Goal: Information Seeking & Learning: Learn about a topic

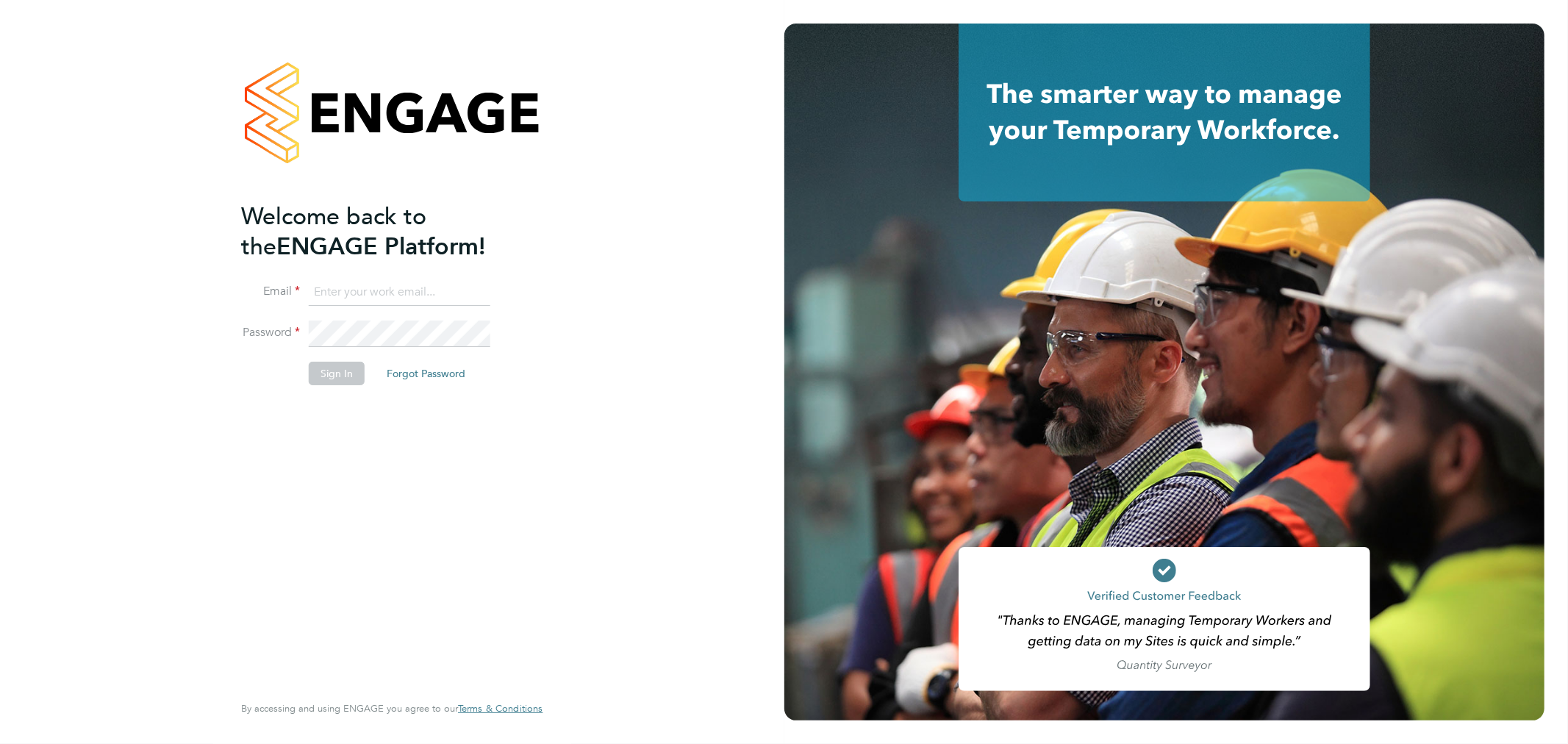
click at [365, 290] on input at bounding box center [399, 293] width 181 height 27
type input "rhyscook@buildingcareersuk.com"
click at [324, 368] on button "Sign In" at bounding box center [336, 374] width 56 height 24
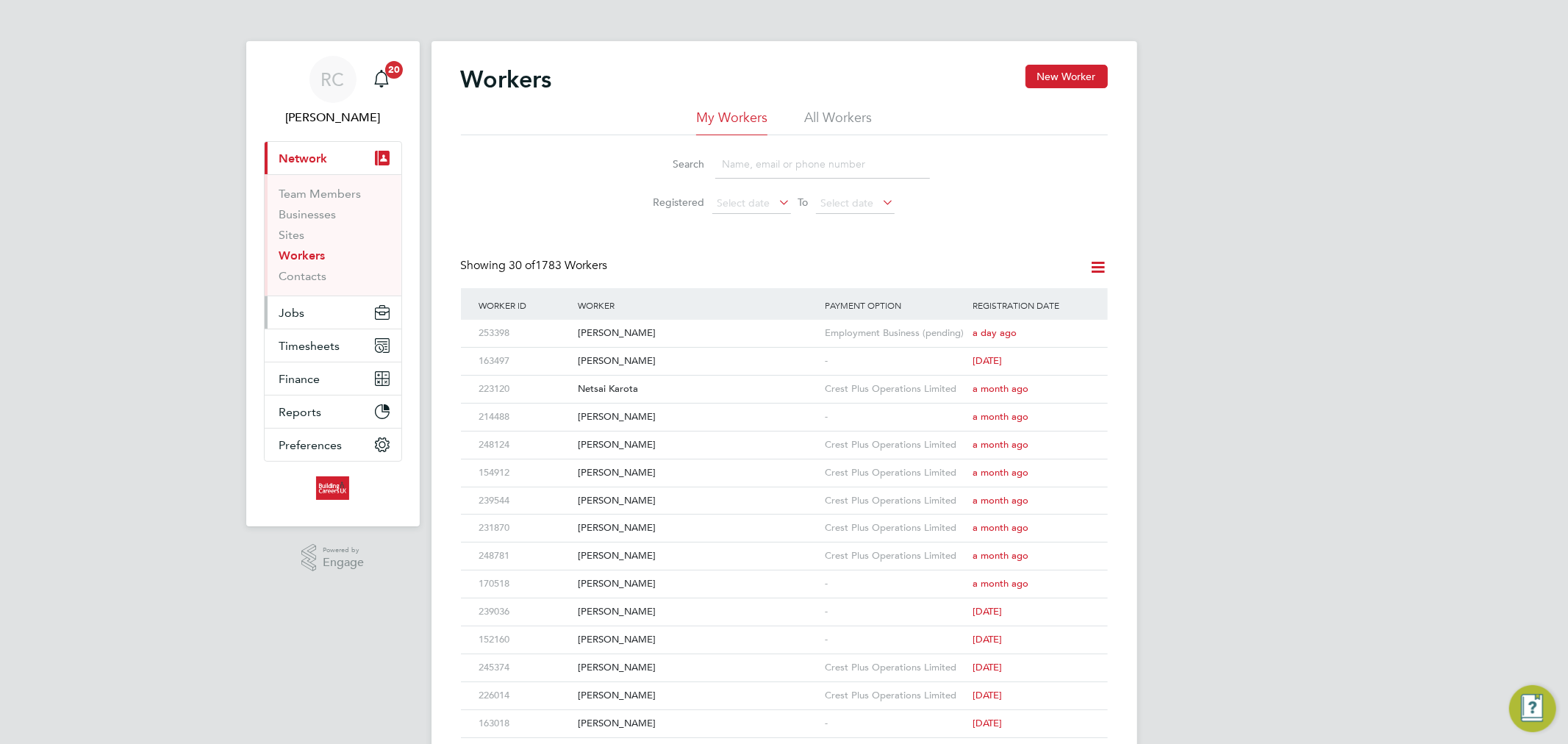
click at [325, 308] on button "Jobs" at bounding box center [333, 312] width 137 height 32
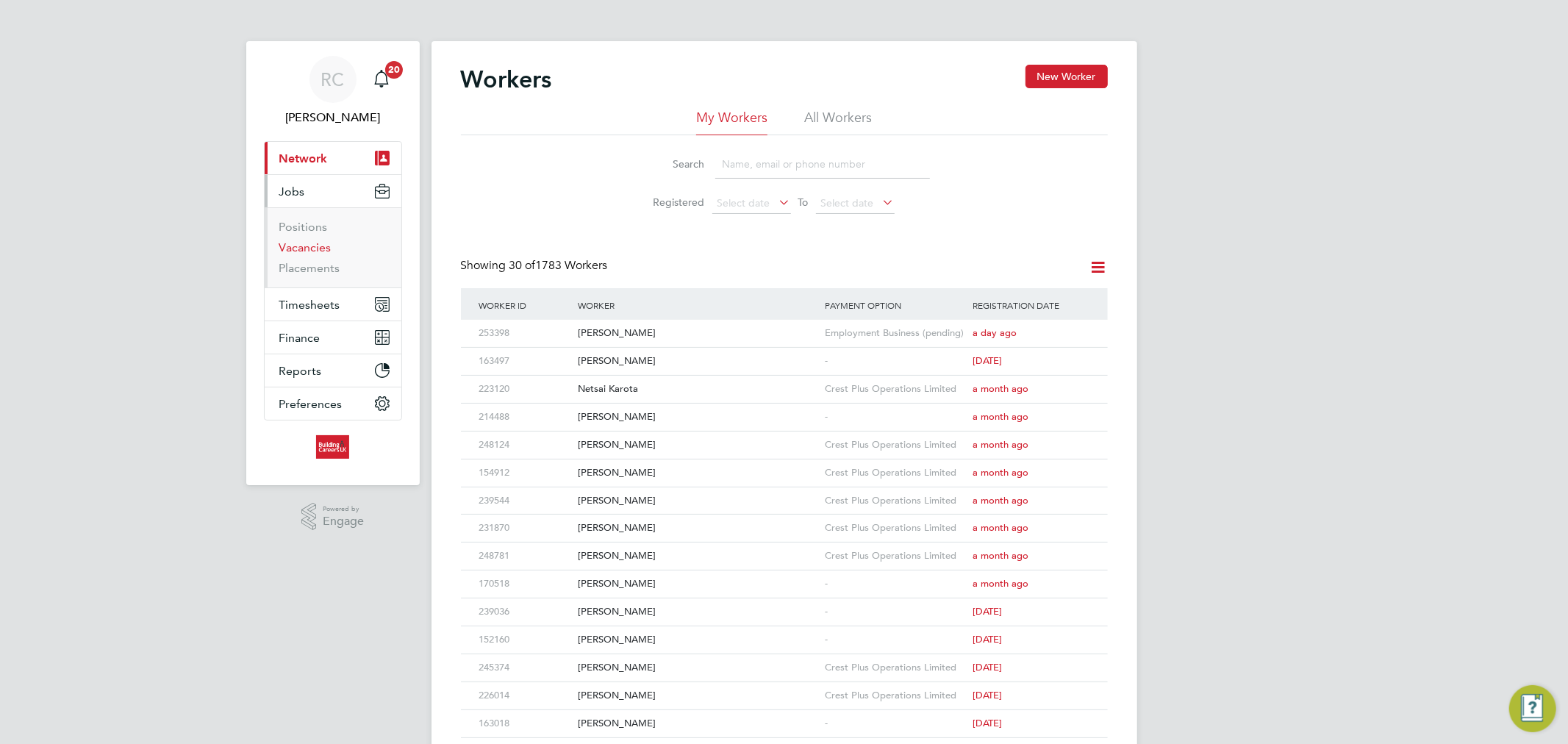
click at [316, 252] on link "Vacancies" at bounding box center [305, 247] width 52 height 14
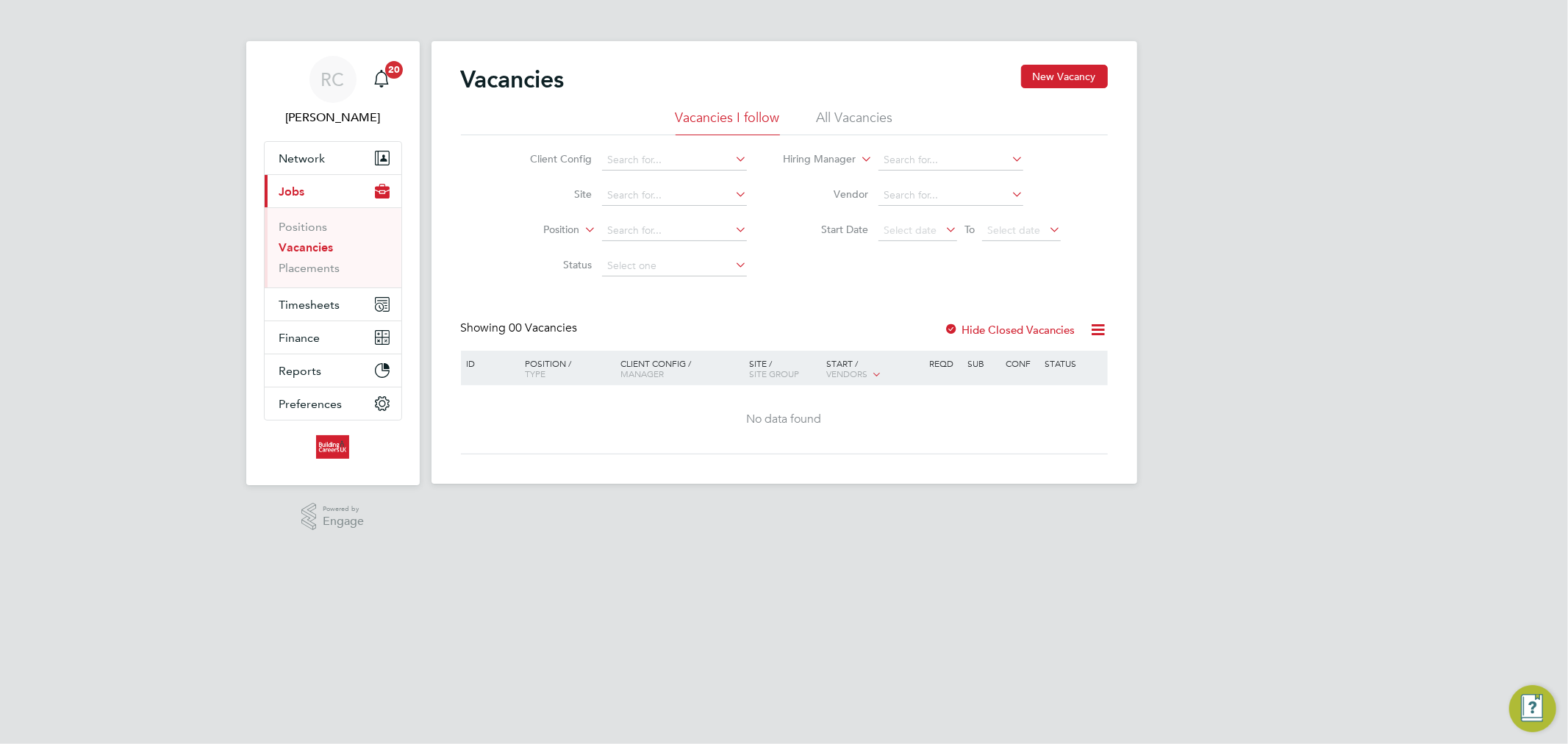
click at [839, 127] on li "All Vacancies" at bounding box center [854, 122] width 76 height 27
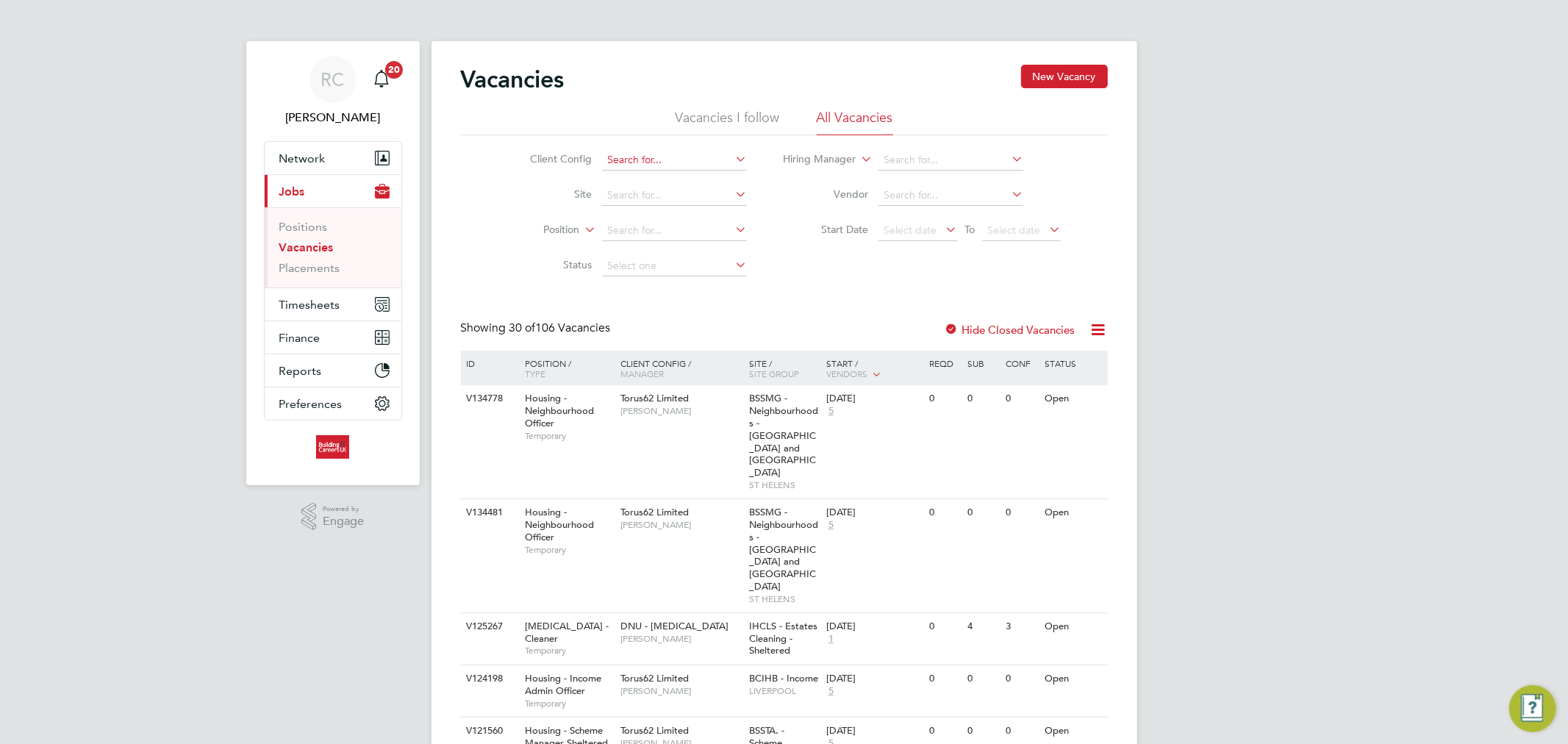
click at [693, 155] on input at bounding box center [674, 160] width 144 height 20
click at [714, 173] on li "Hous ing Maintenance Solutions Ltd" at bounding box center [733, 180] width 262 height 20
type input "Housing Maintenance Solutions Ltd"
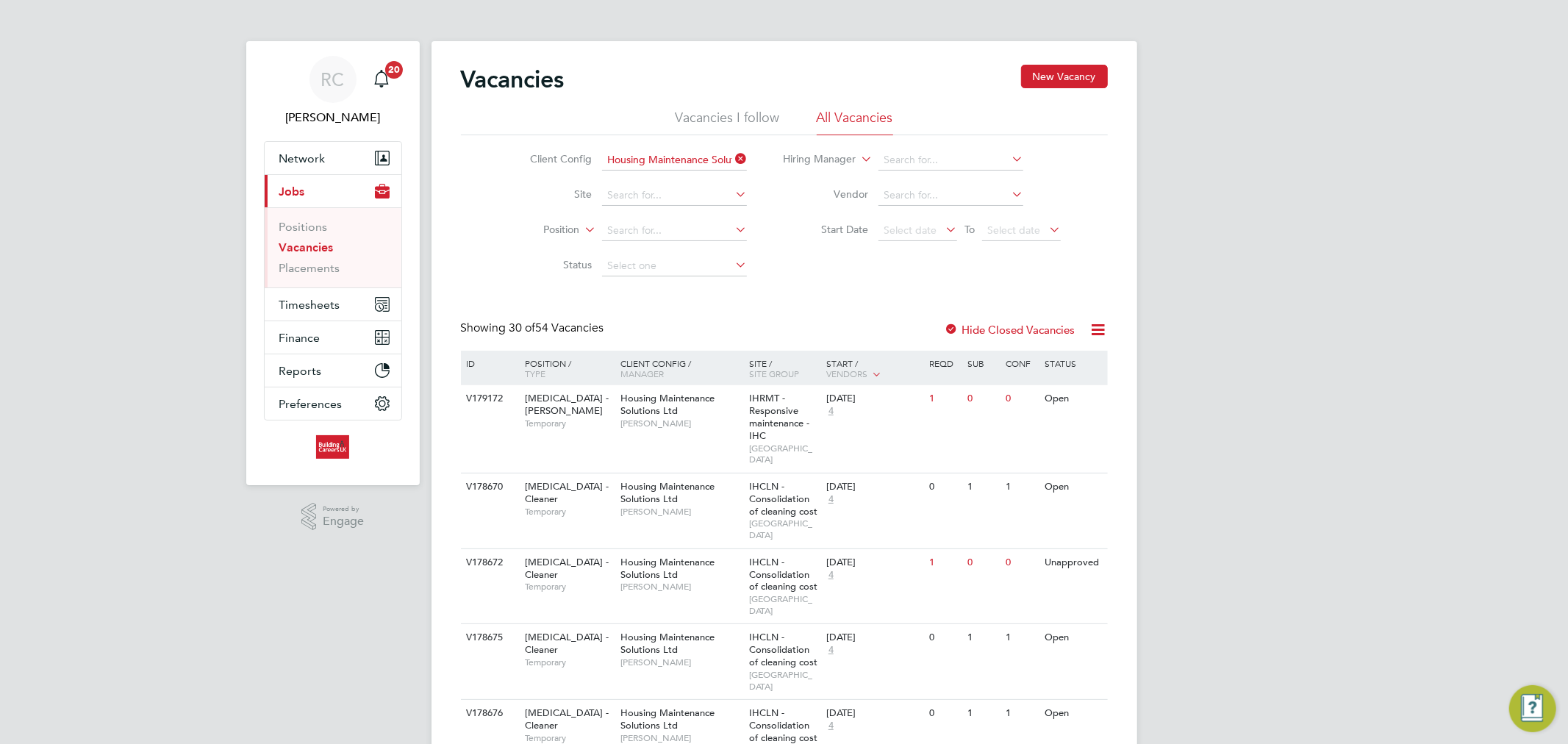
click at [694, 253] on li "Status" at bounding box center [627, 265] width 276 height 35
click at [695, 262] on input at bounding box center [674, 266] width 144 height 20
click at [674, 317] on li "Open" at bounding box center [674, 324] width 146 height 19
type input "Open"
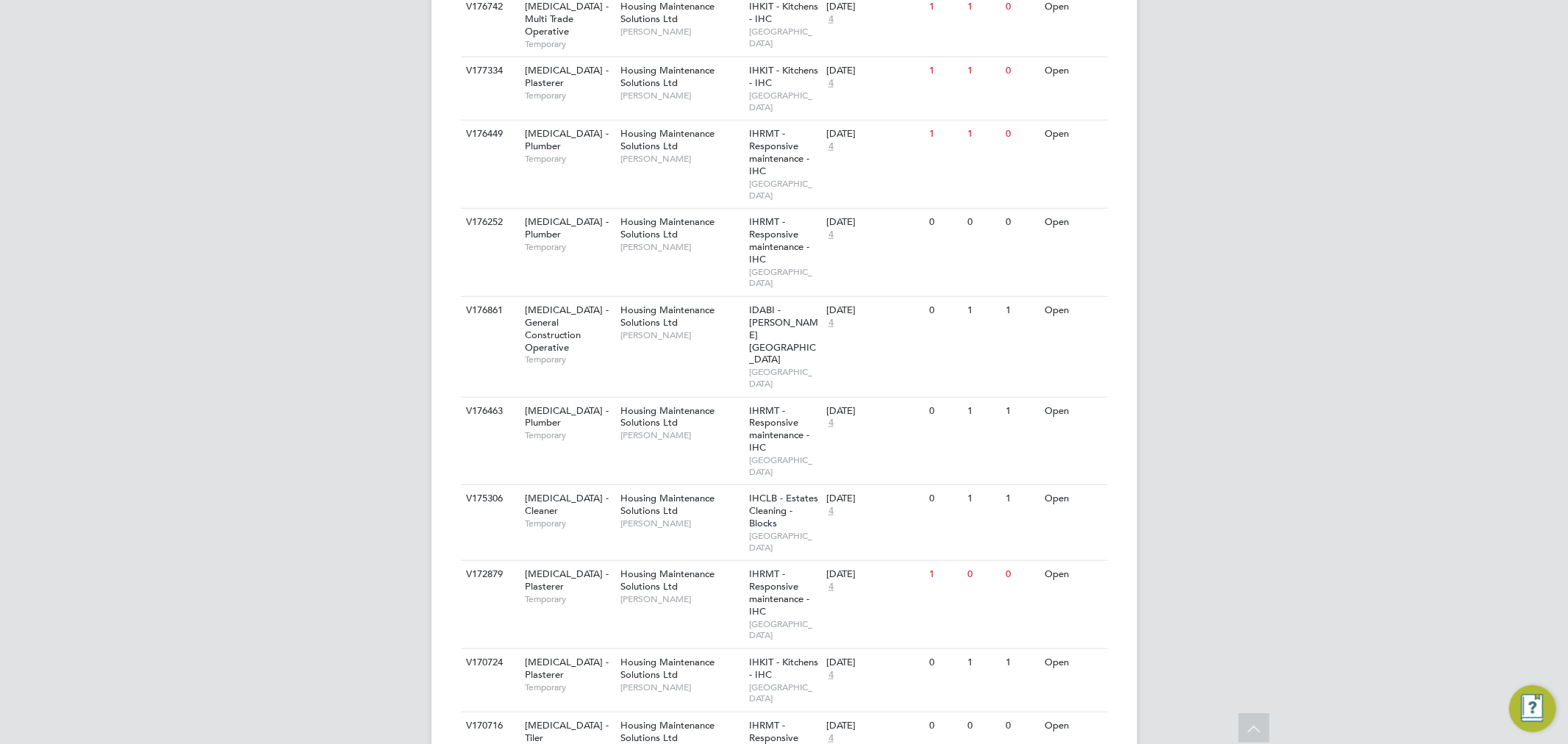
scroll to position [1143, 0]
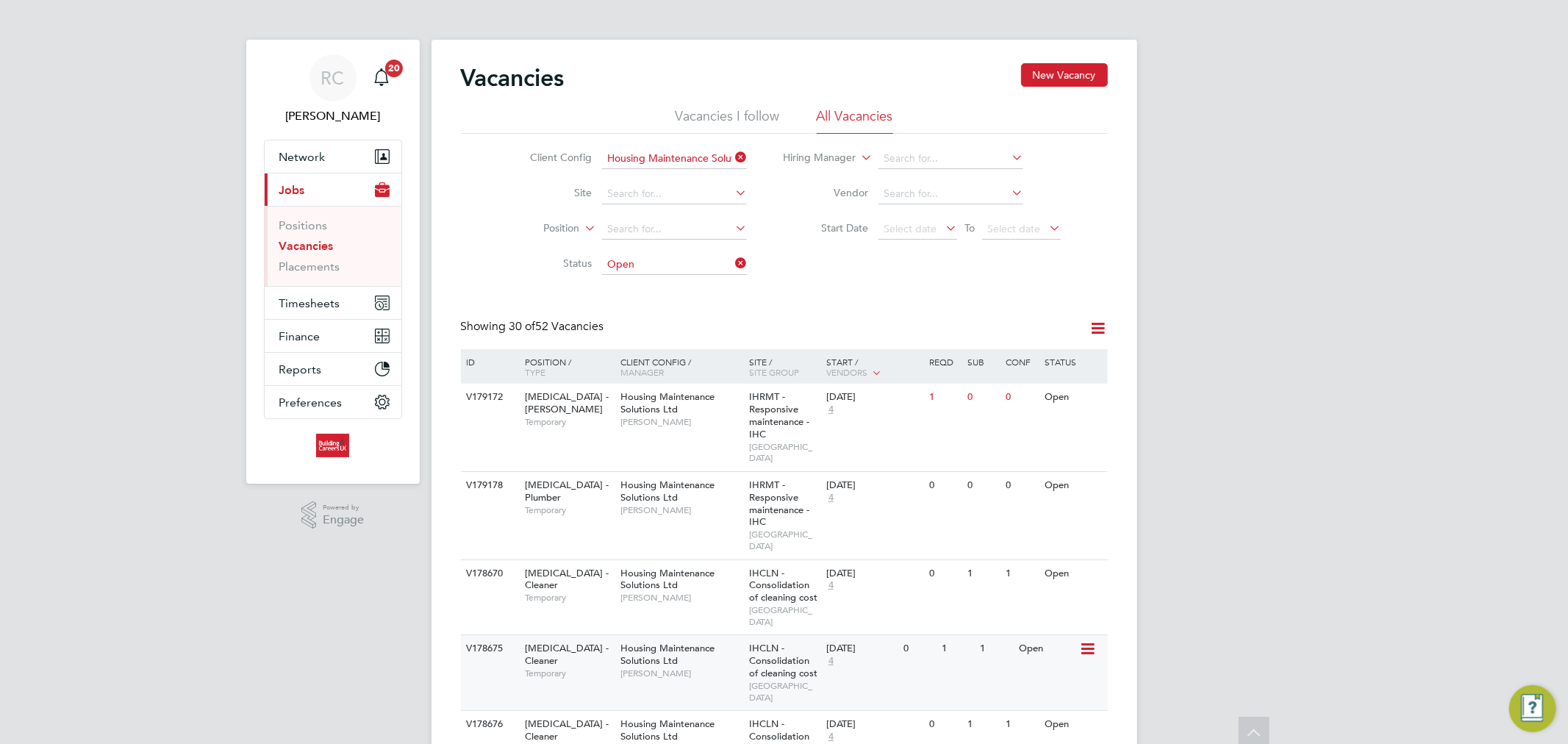
scroll to position [0, 0]
click at [316, 313] on button "Timesheets" at bounding box center [333, 304] width 137 height 32
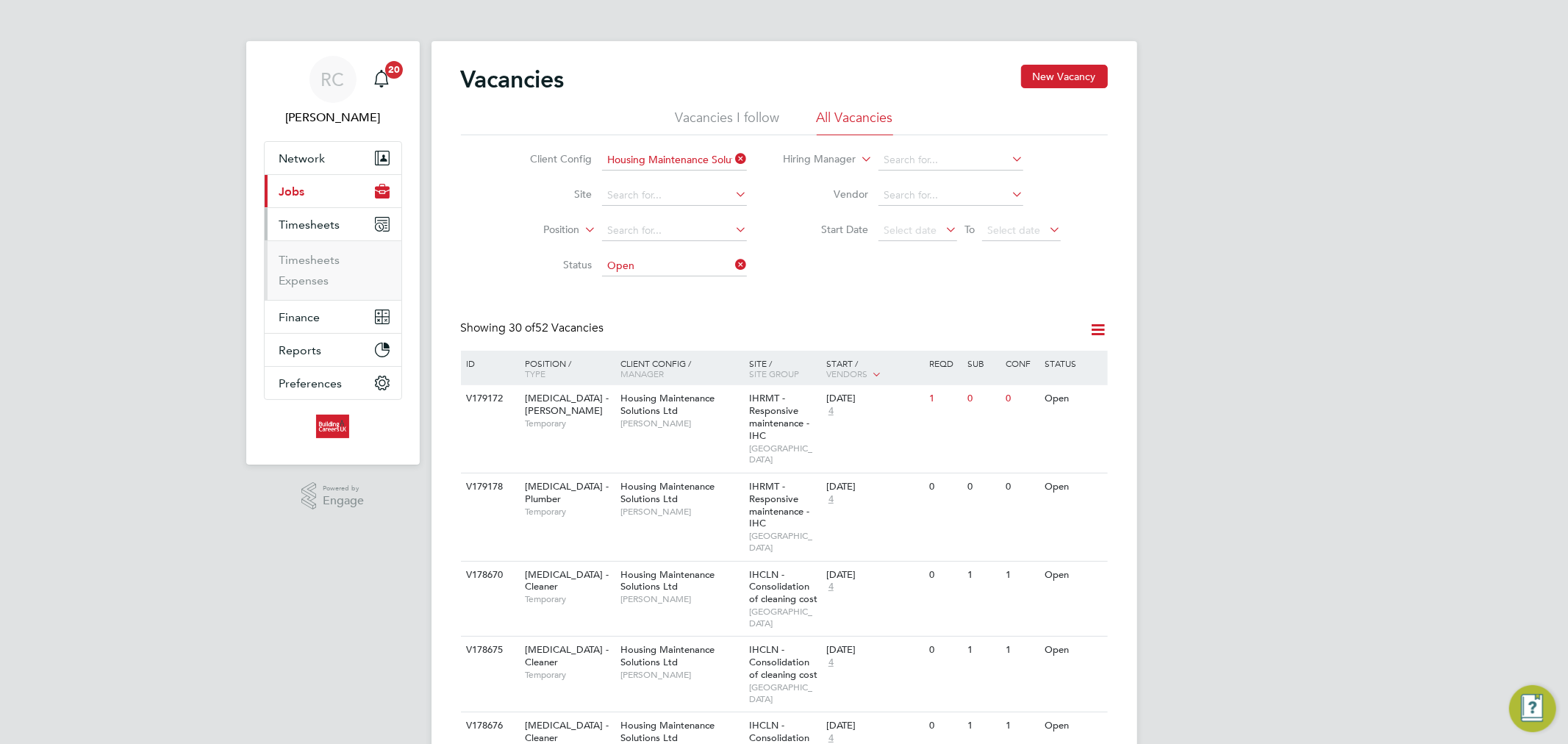
click at [324, 199] on button "Current page: Jobs" at bounding box center [333, 191] width 137 height 32
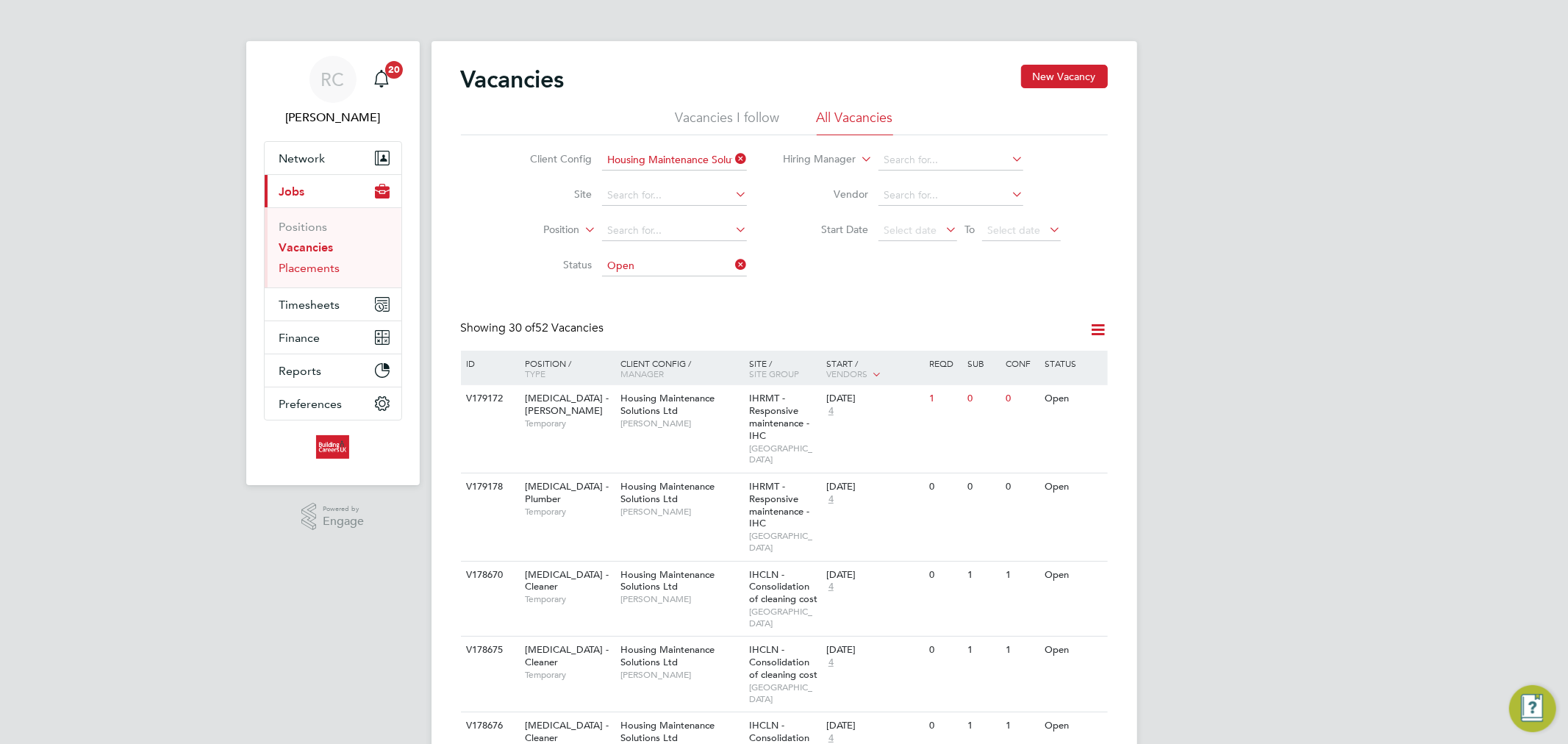
click at [320, 268] on link "Placements" at bounding box center [310, 268] width 61 height 14
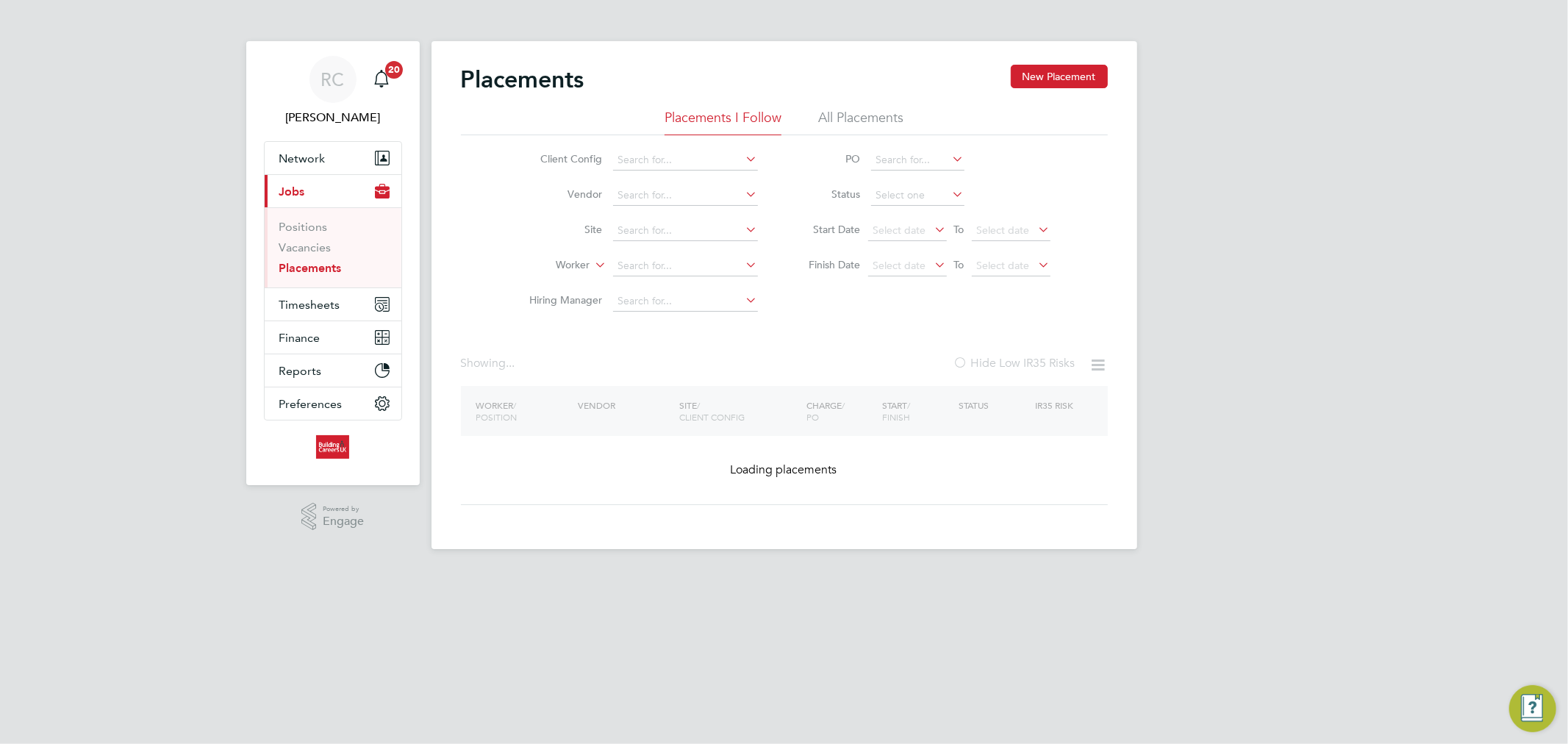
click at [850, 122] on li "All Placements" at bounding box center [861, 122] width 86 height 27
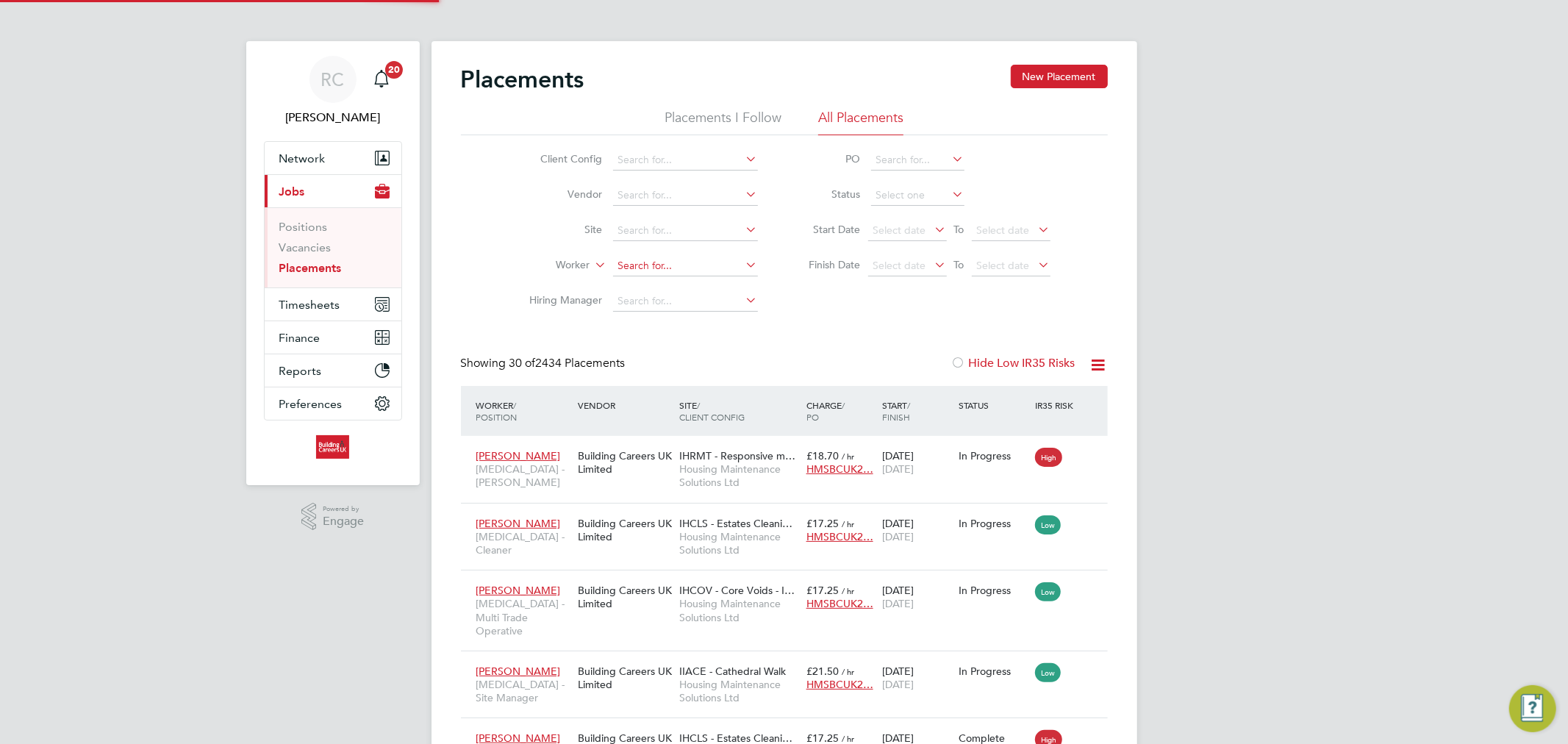
click at [673, 270] on input at bounding box center [685, 266] width 144 height 20
type input "henk"
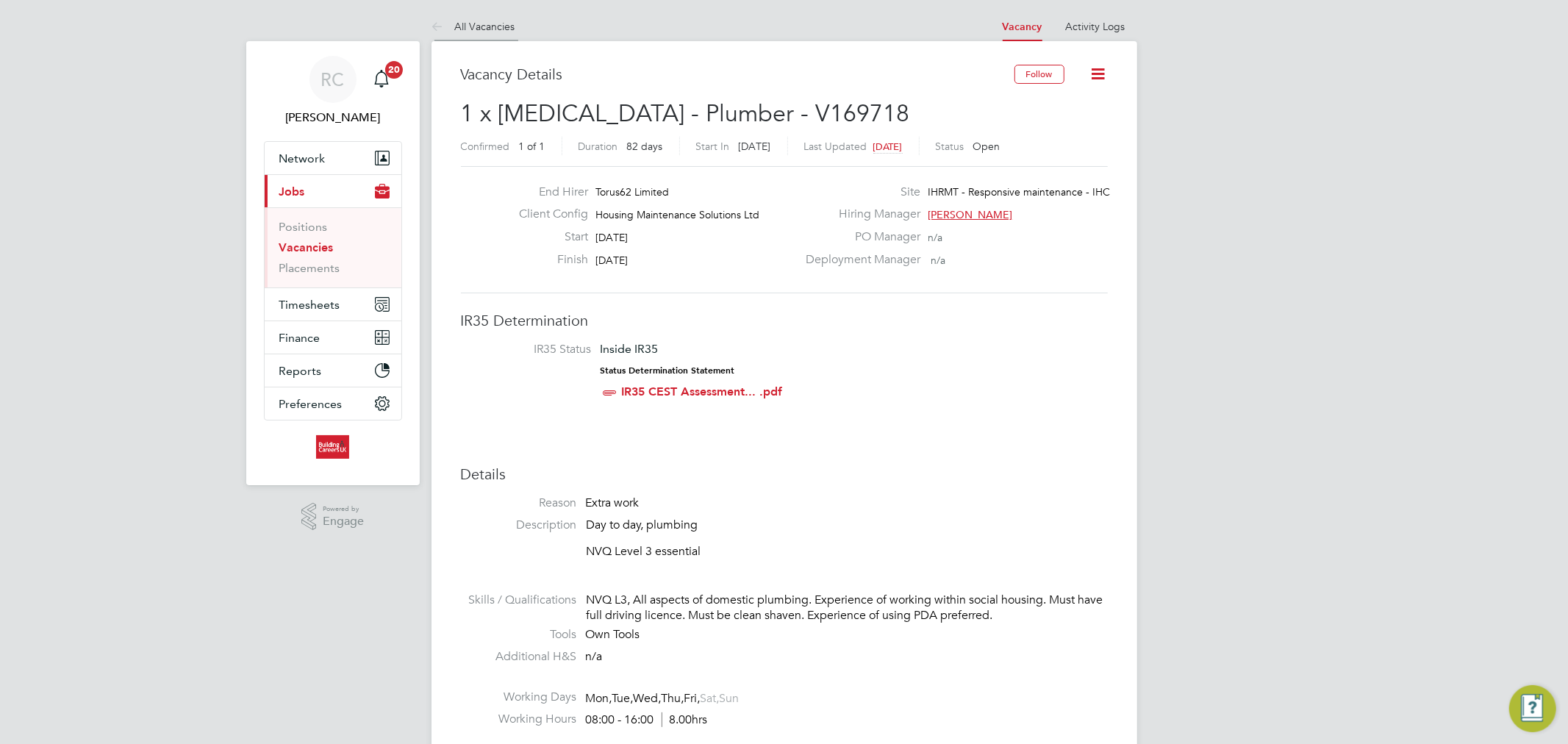
click at [432, 23] on icon at bounding box center [440, 27] width 18 height 18
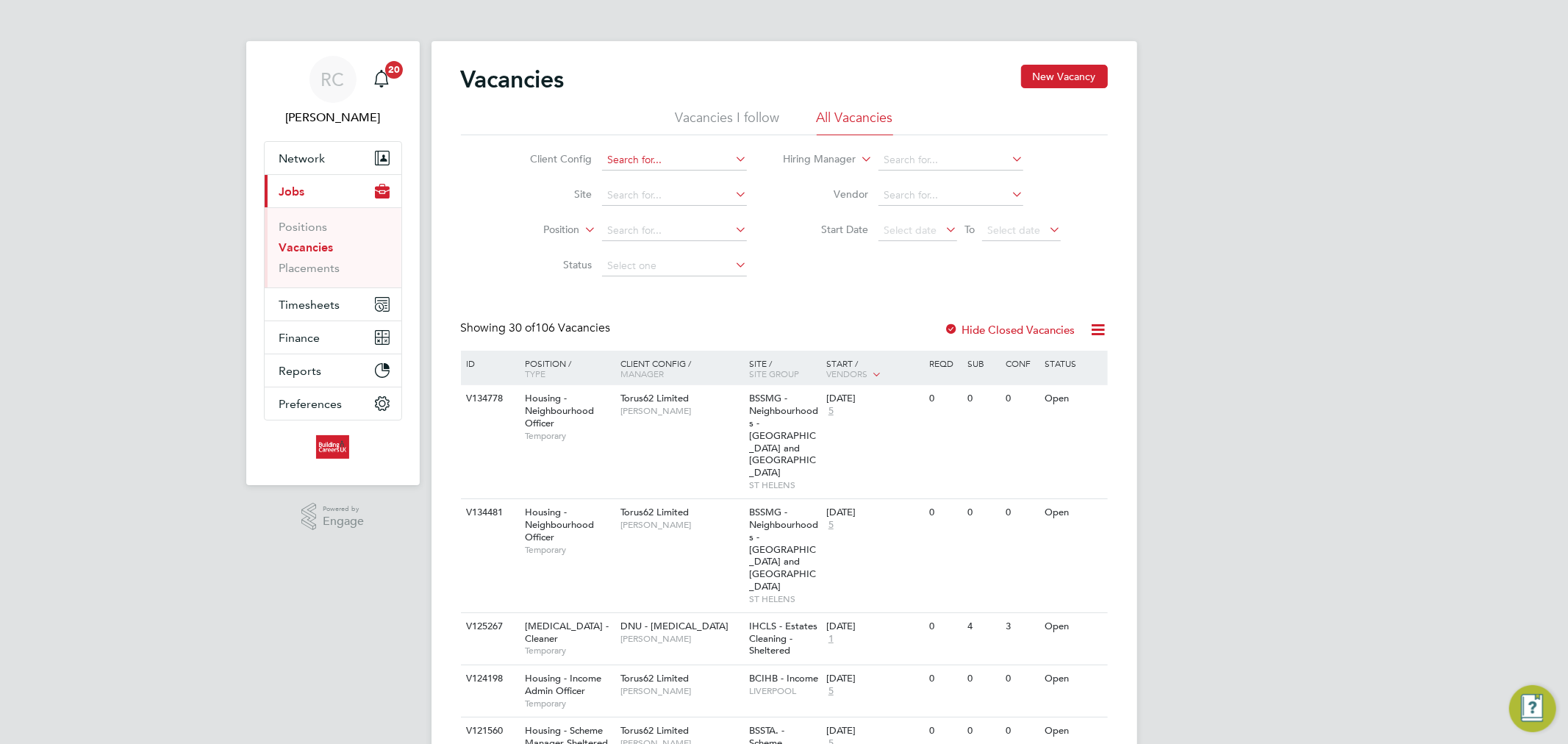
click at [689, 164] on input at bounding box center [674, 160] width 144 height 20
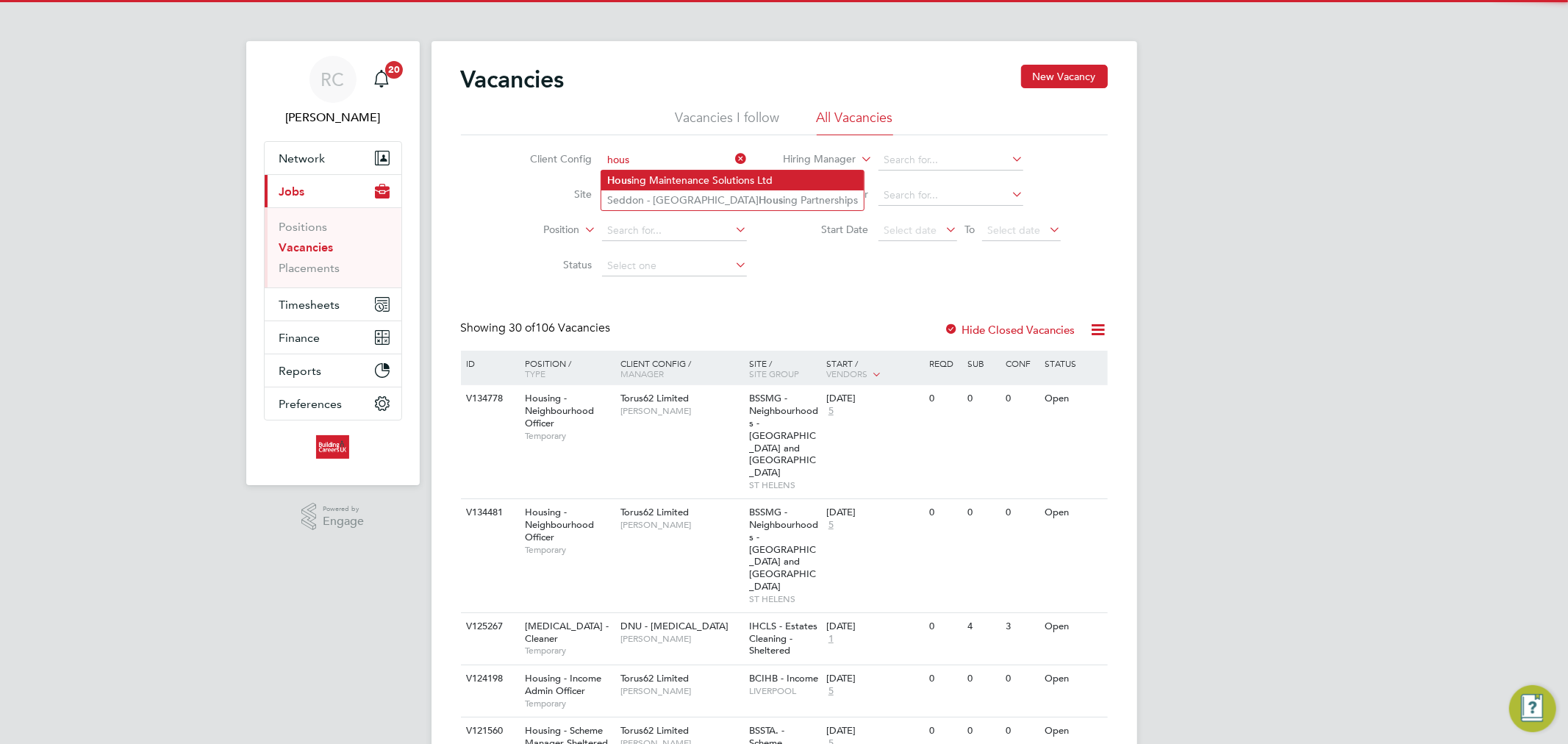
click at [711, 173] on li "Hous ing Maintenance Solutions Ltd" at bounding box center [733, 180] width 262 height 20
type input "Housing Maintenance Solutions Ltd"
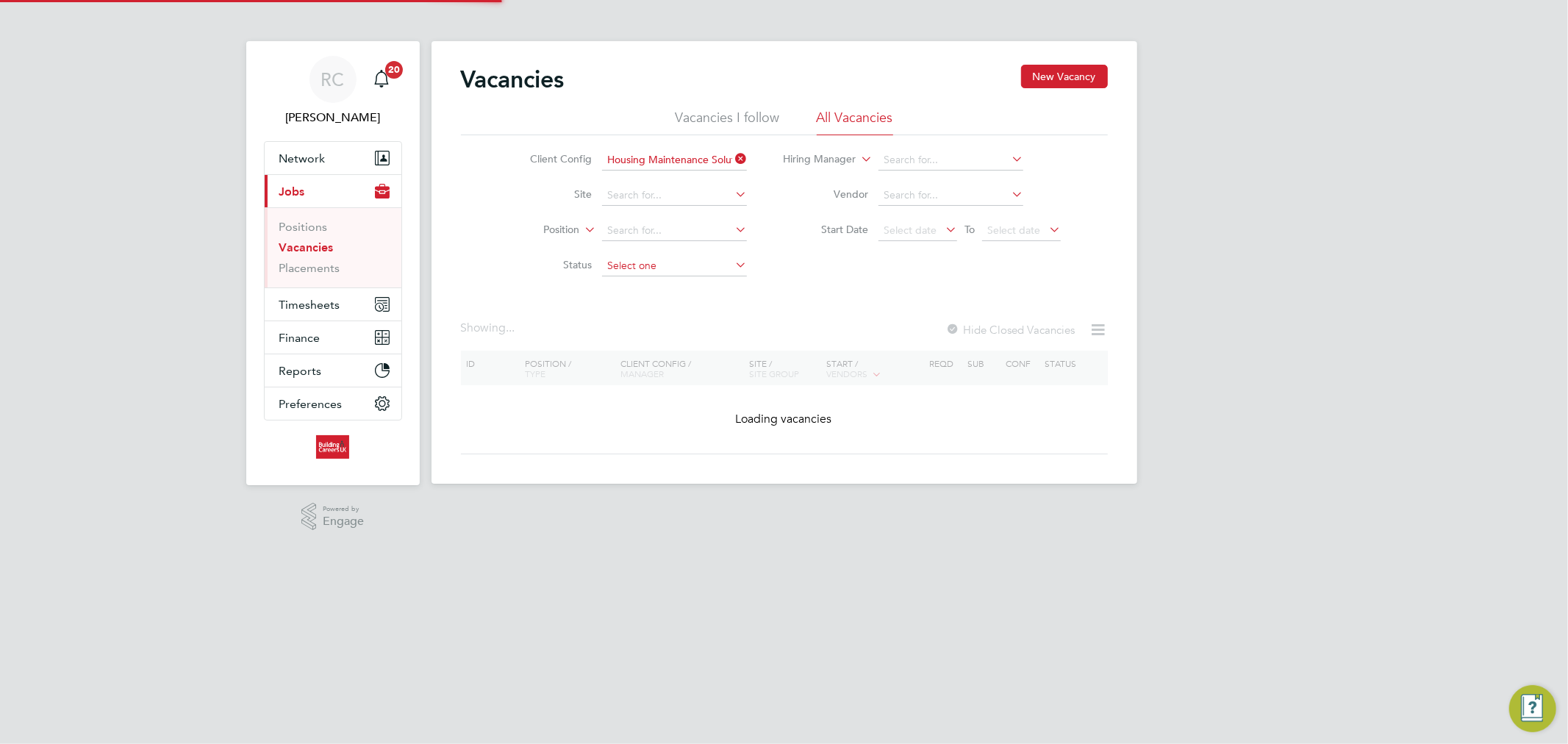
click at [660, 257] on input at bounding box center [674, 266] width 144 height 20
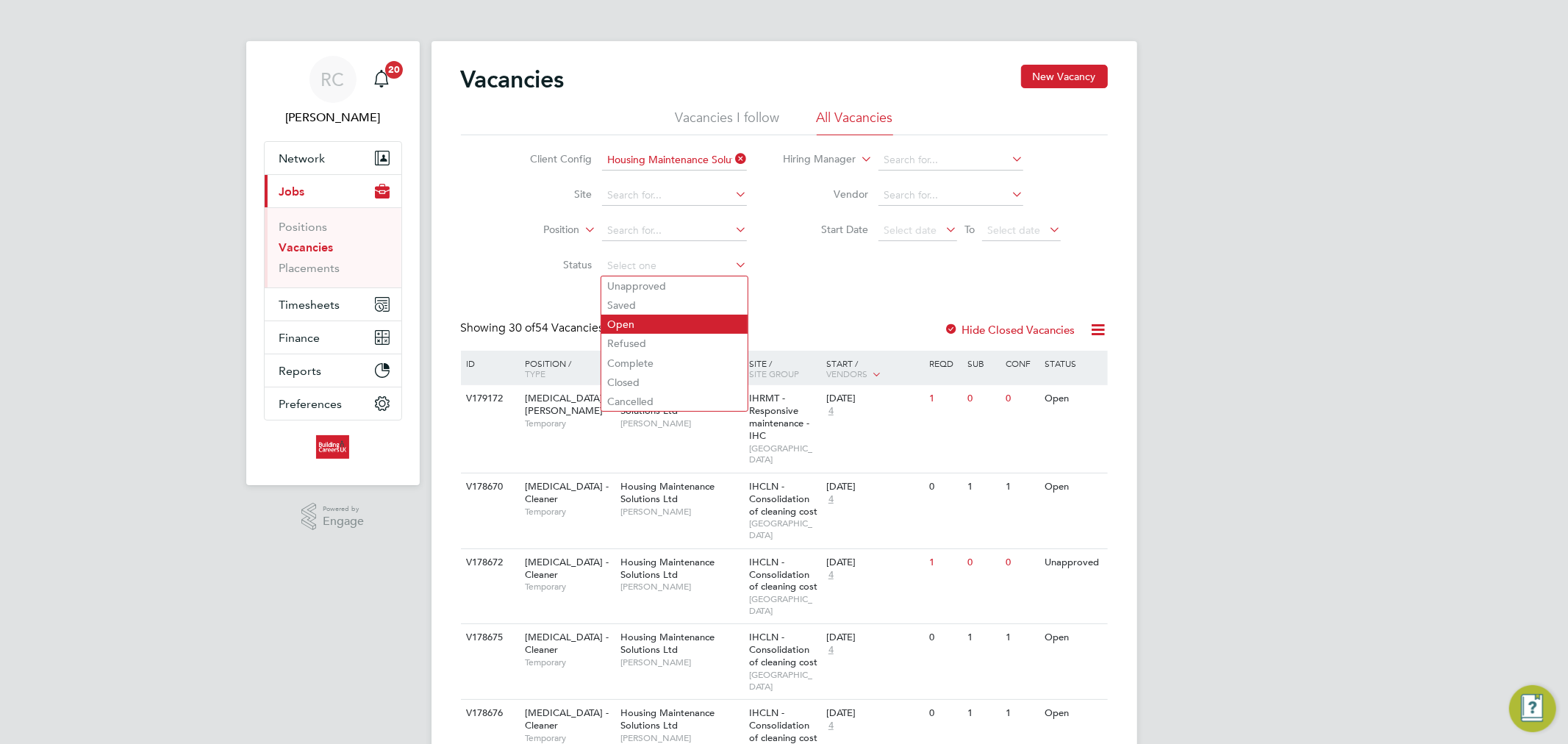
click at [647, 326] on li "Open" at bounding box center [674, 324] width 146 height 19
type input "Open"
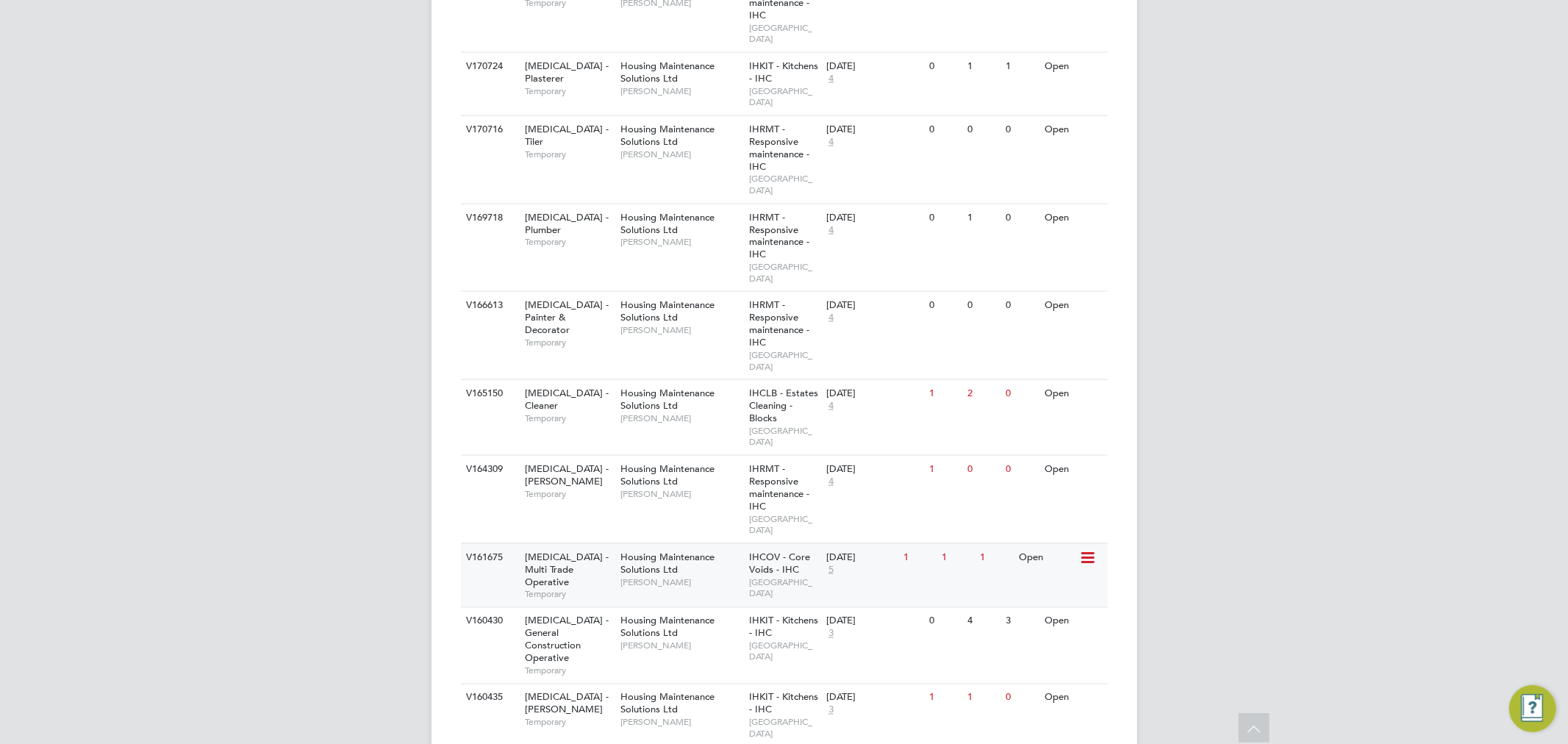
scroll to position [1738, 0]
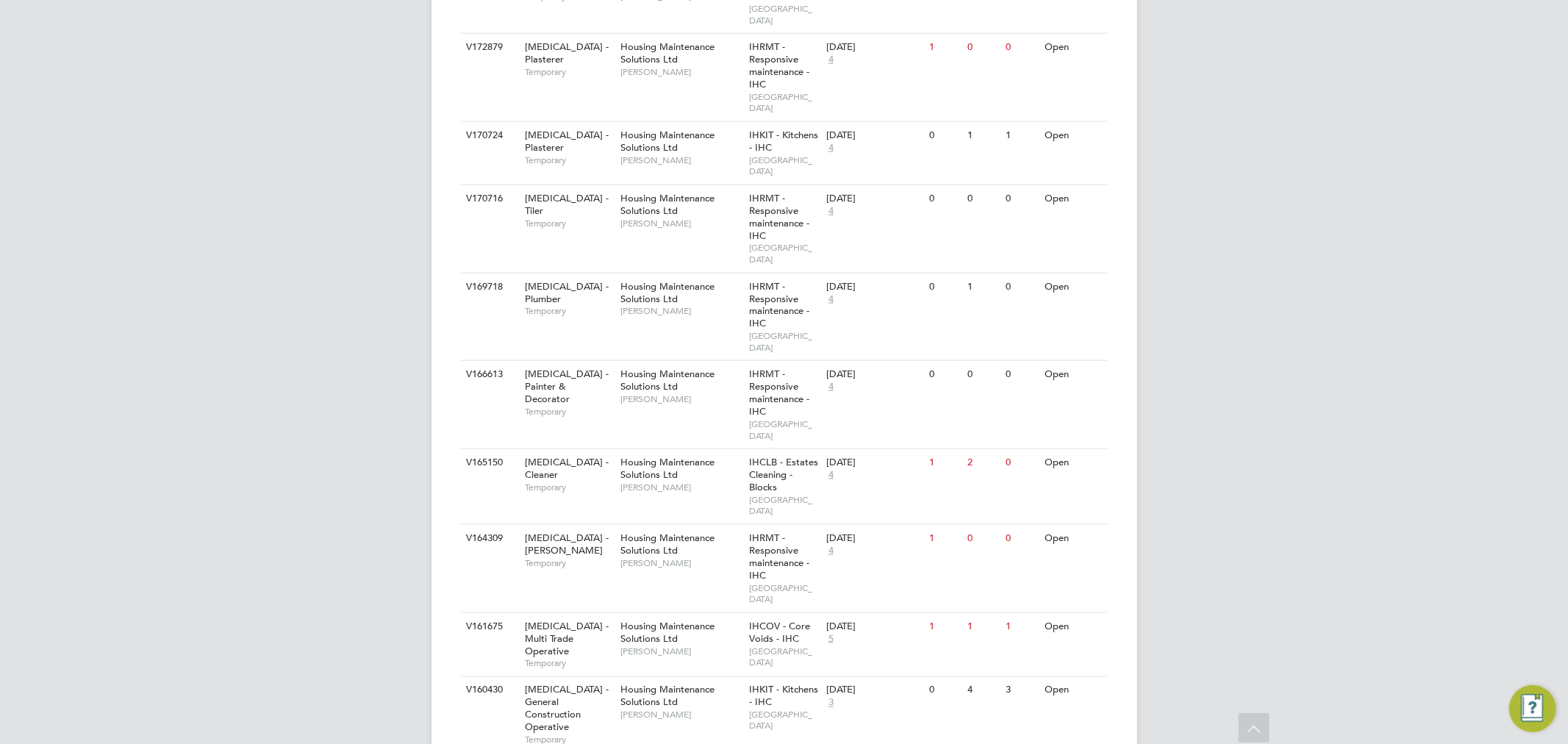
scroll to position [1578, 0]
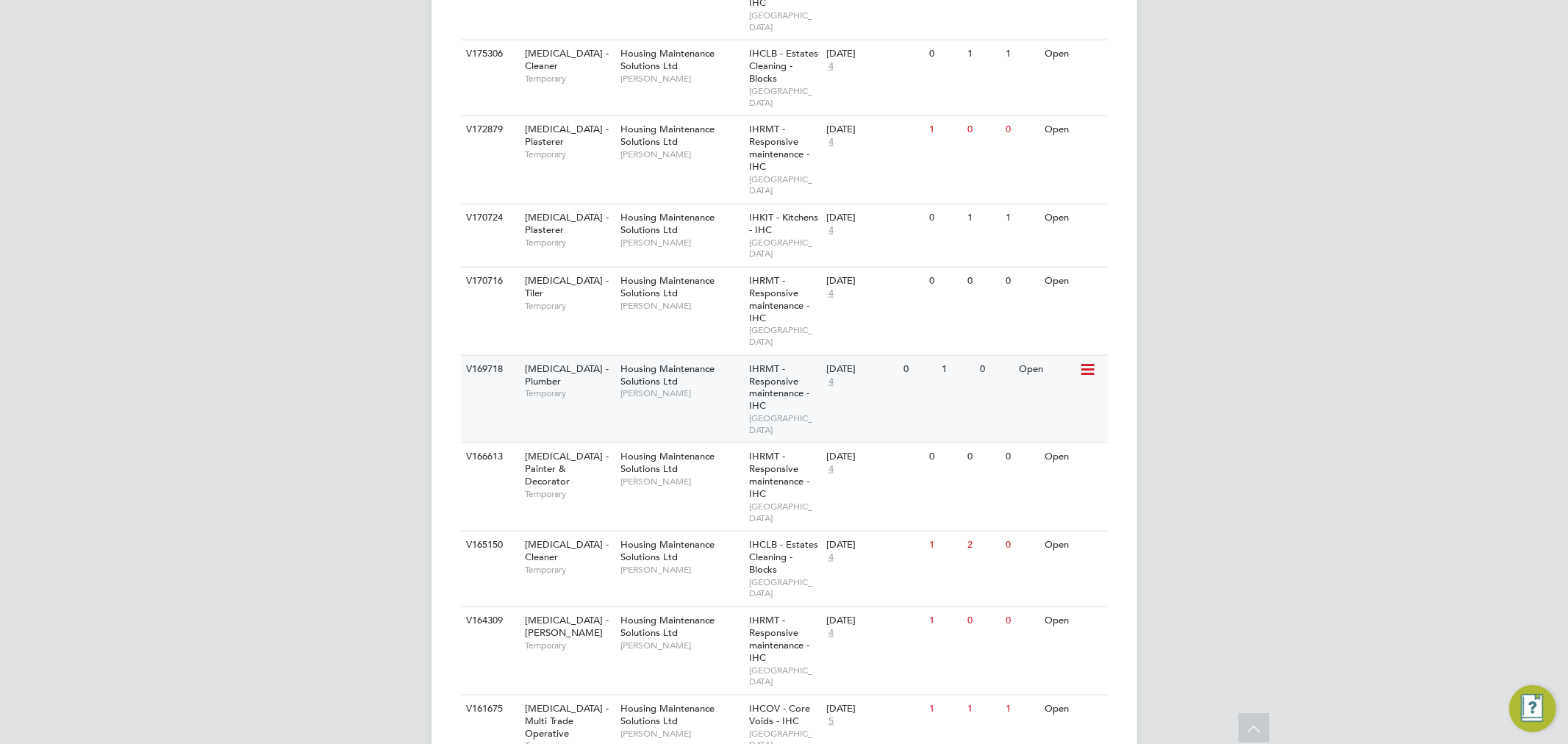
click at [675, 356] on div "Housing Maintenance Solutions Ltd Mark Haley" at bounding box center [682, 381] width 129 height 51
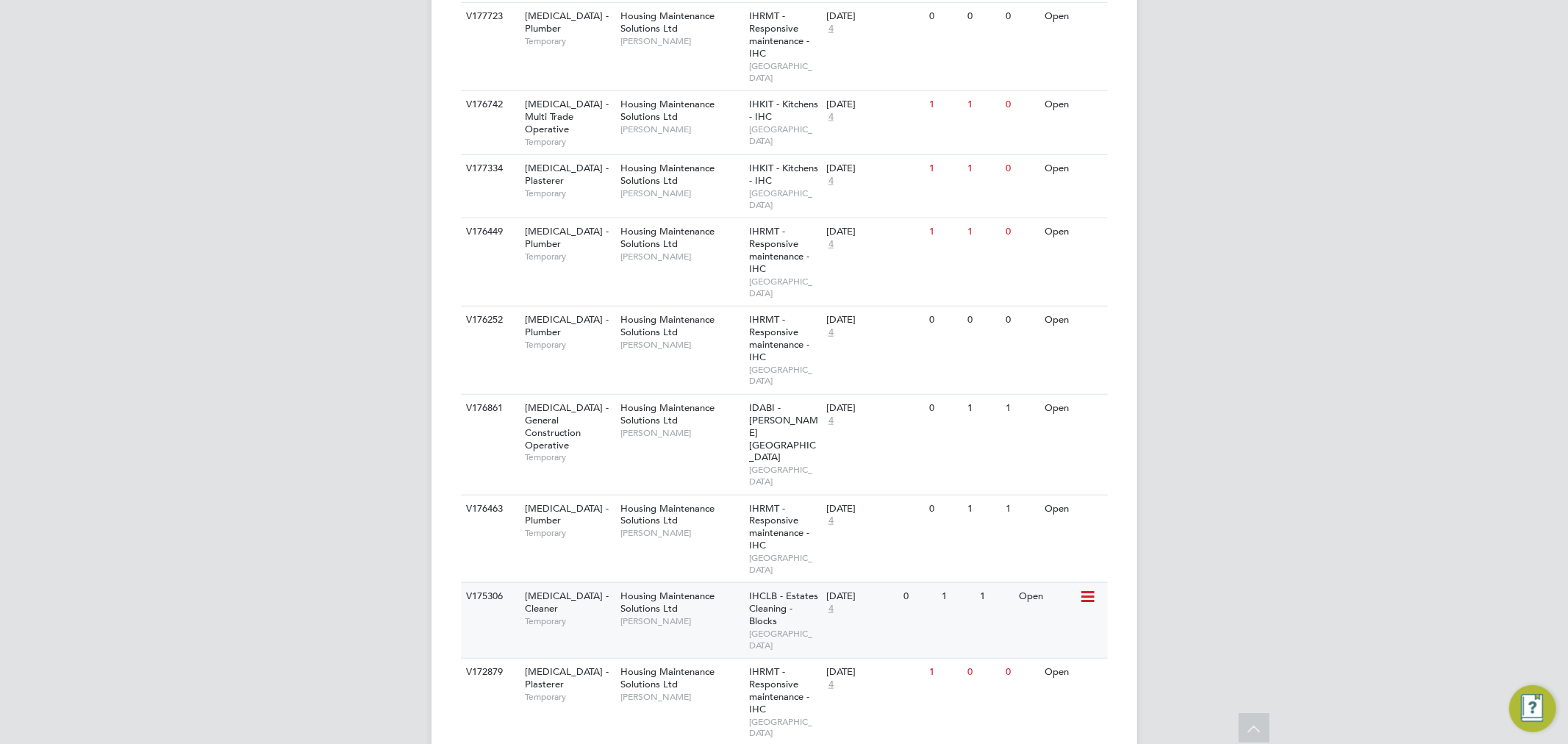
scroll to position [1008, 0]
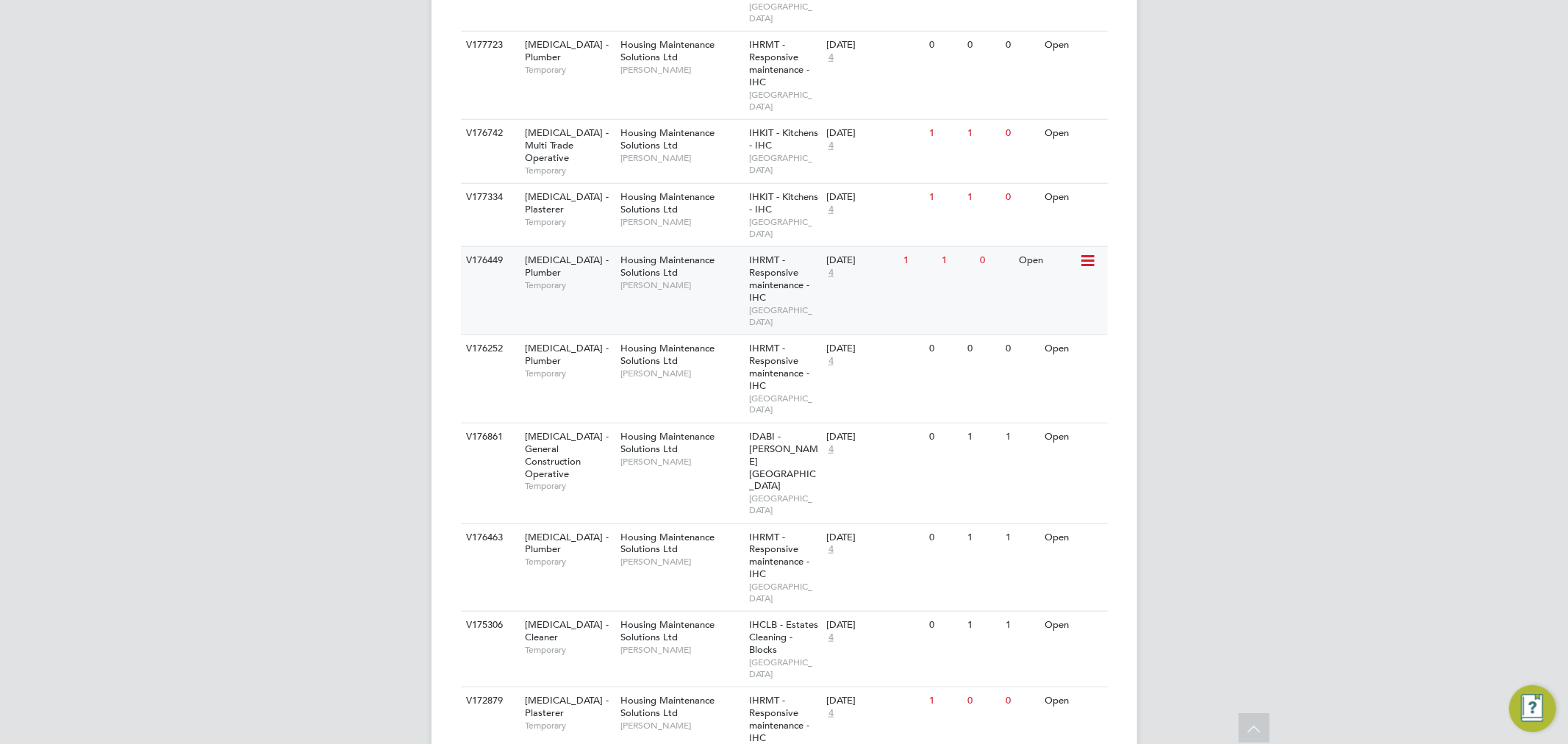
click at [715, 279] on span "[PERSON_NAME]" at bounding box center [681, 285] width 121 height 12
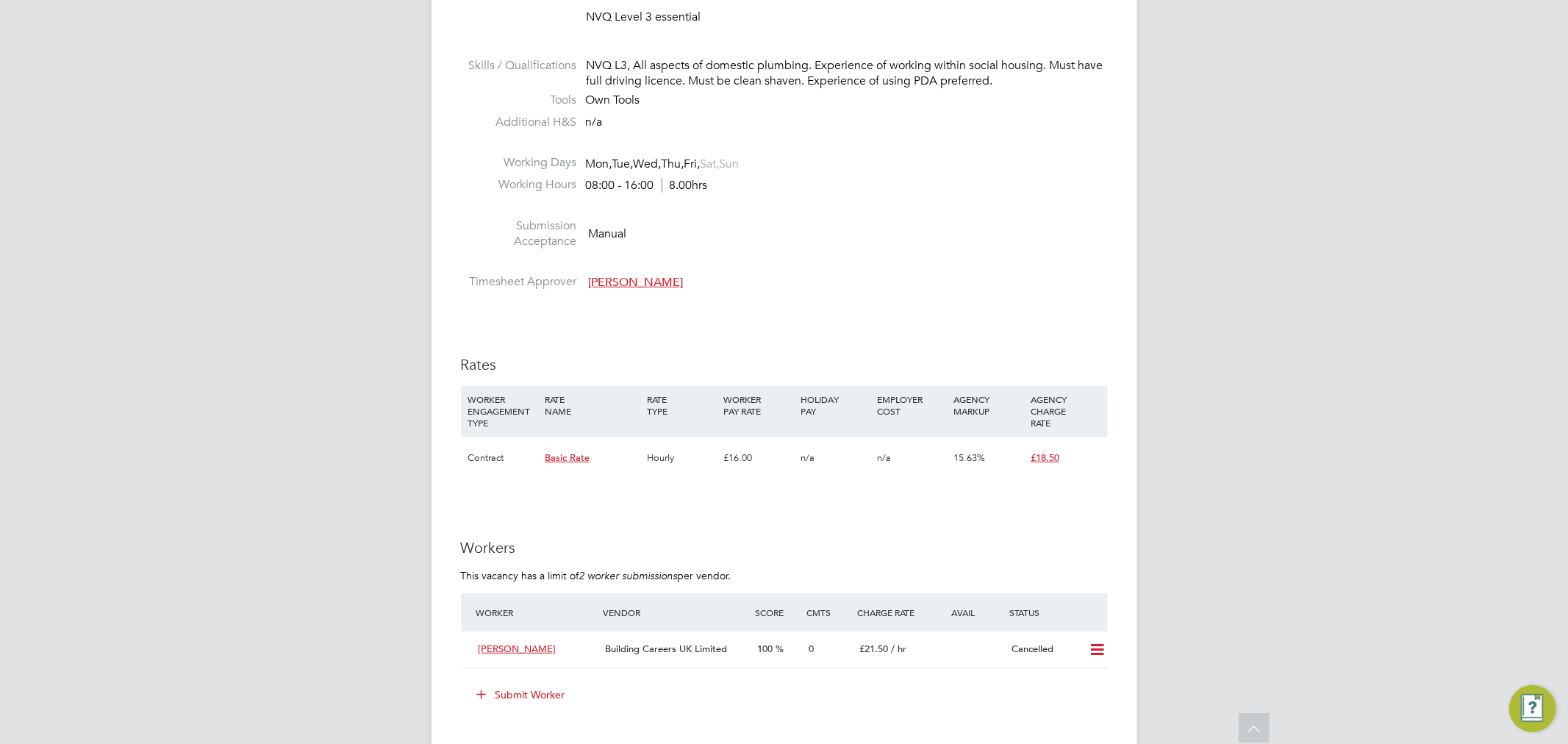
scroll to position [571, 0]
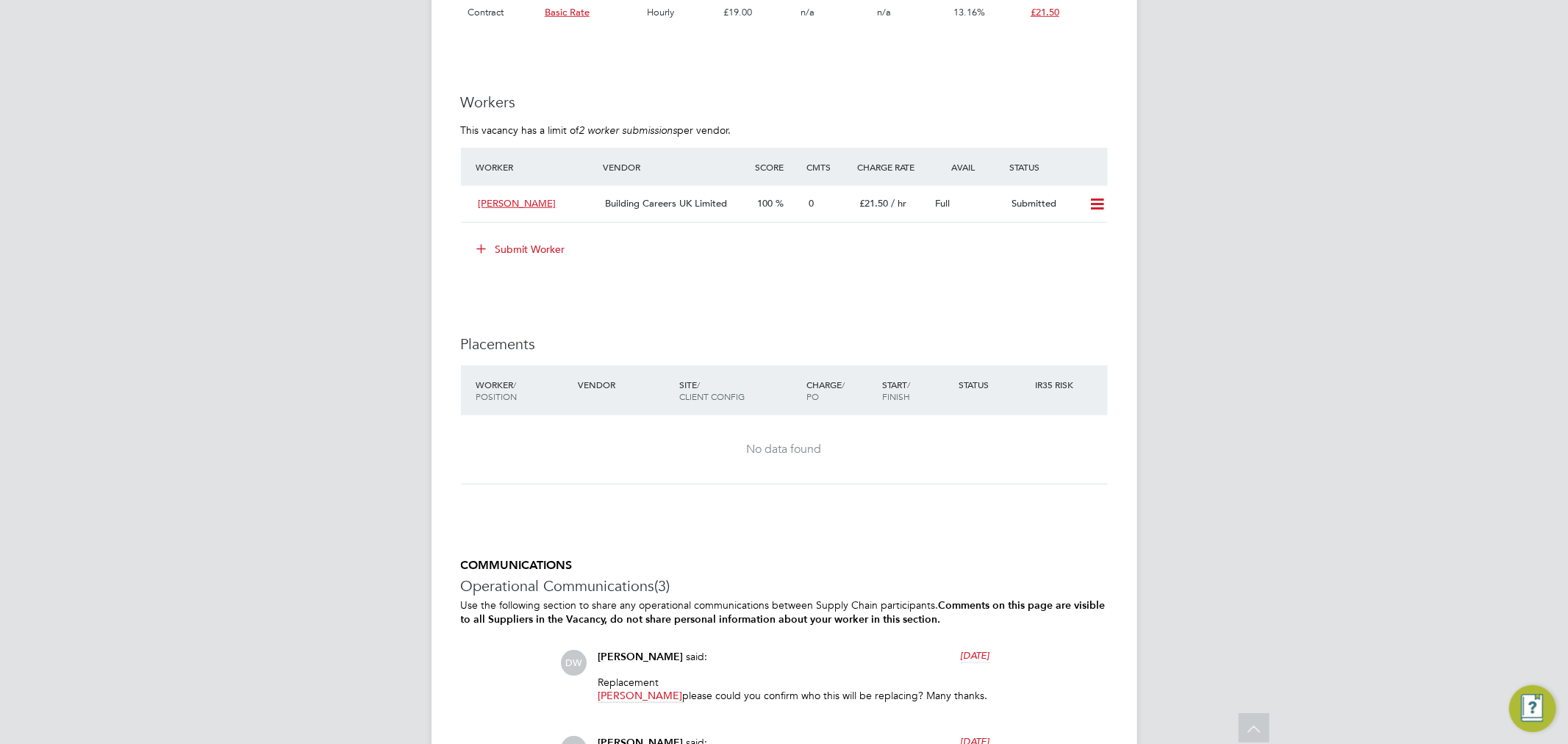
scroll to position [898, 0]
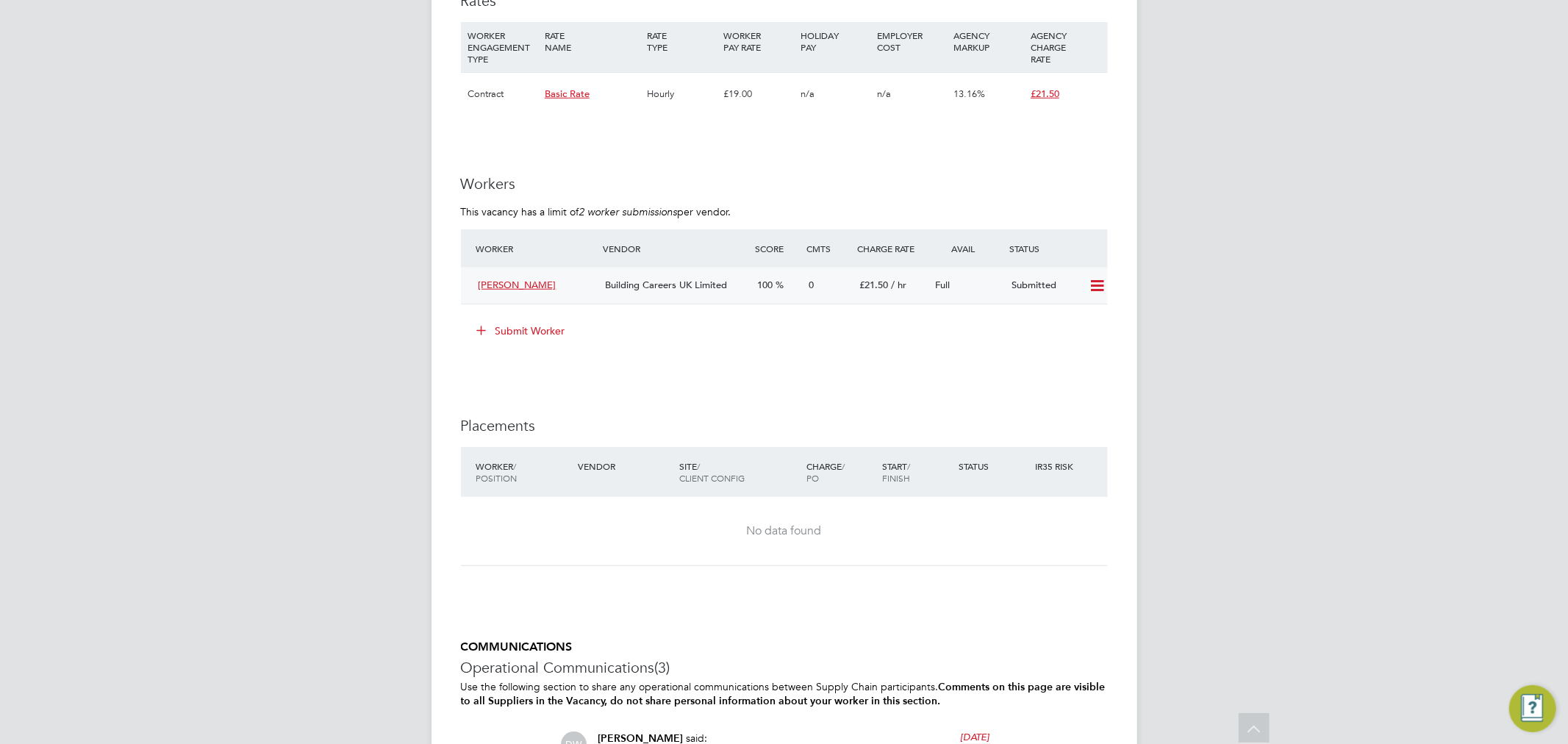
click at [1090, 285] on icon at bounding box center [1097, 286] width 18 height 12
click at [992, 294] on div "Full" at bounding box center [967, 285] width 76 height 24
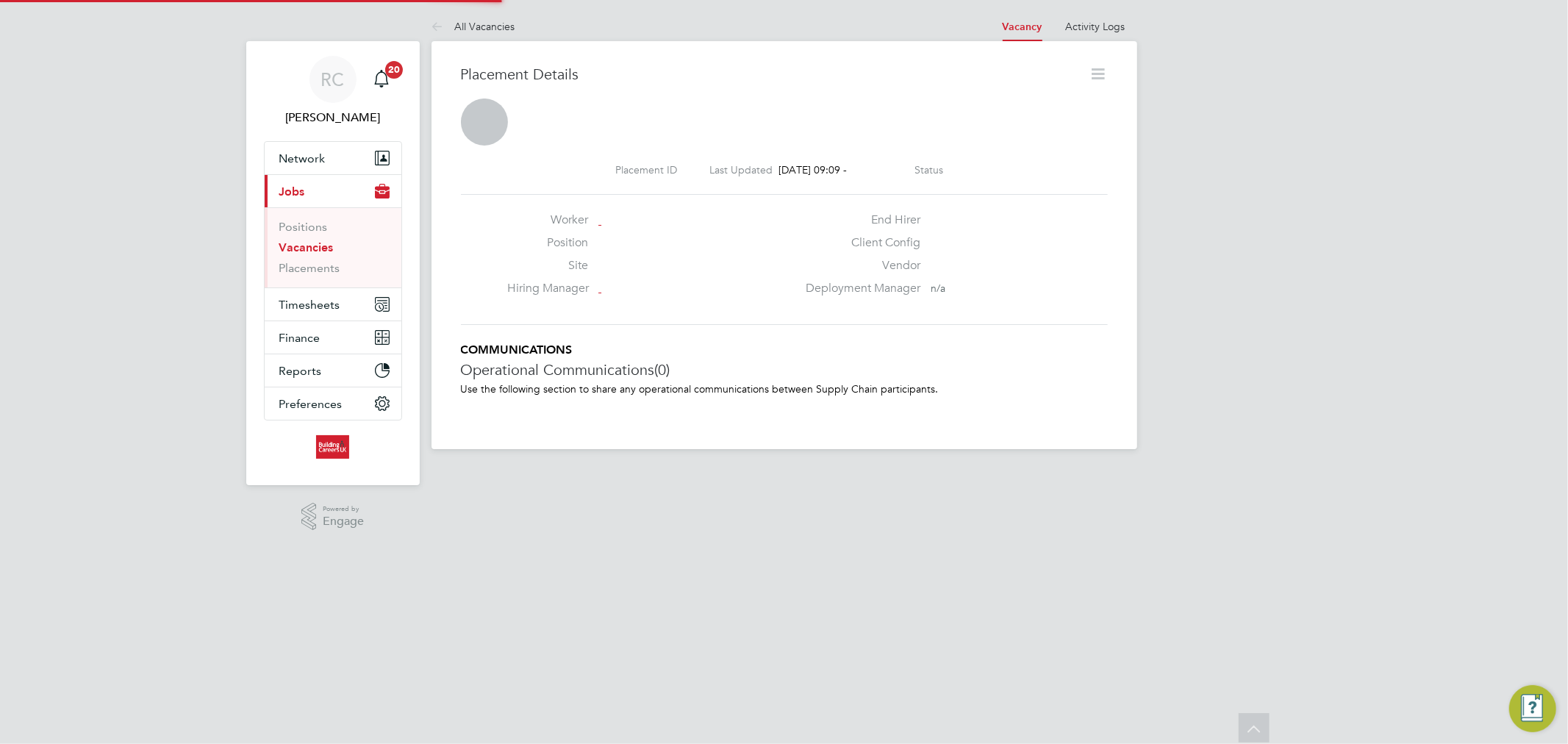
scroll to position [7, 7]
